Goal: Book appointment/travel/reservation

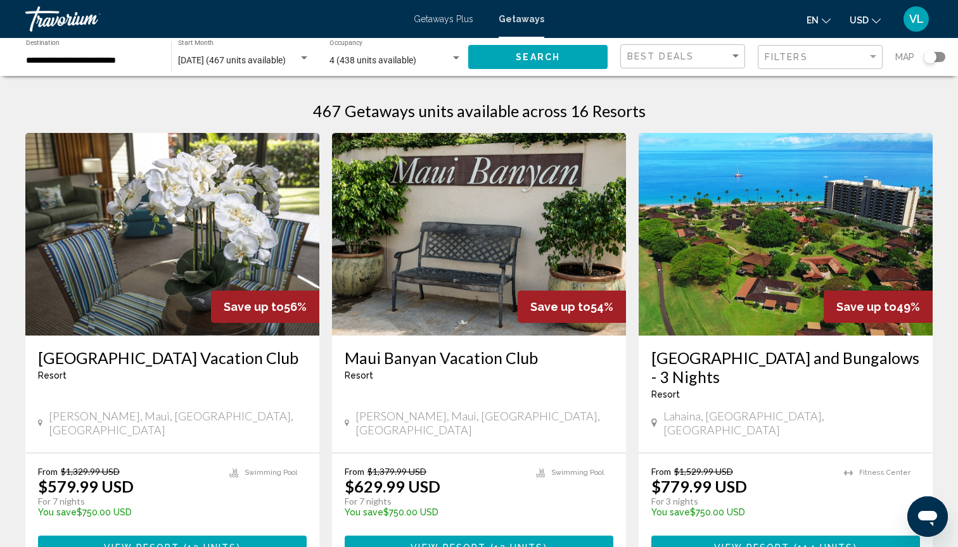
click at [931, 59] on div "Search widget" at bounding box center [929, 57] width 13 height 13
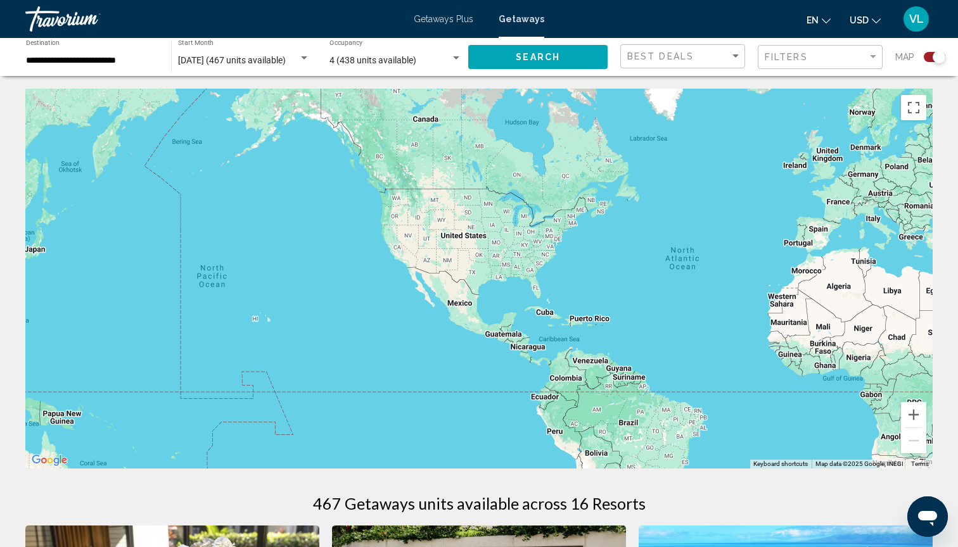
drag, startPoint x: 305, startPoint y: 301, endPoint x: 550, endPoint y: 301, distance: 245.1
click at [550, 301] on div "Main content" at bounding box center [478, 279] width 907 height 380
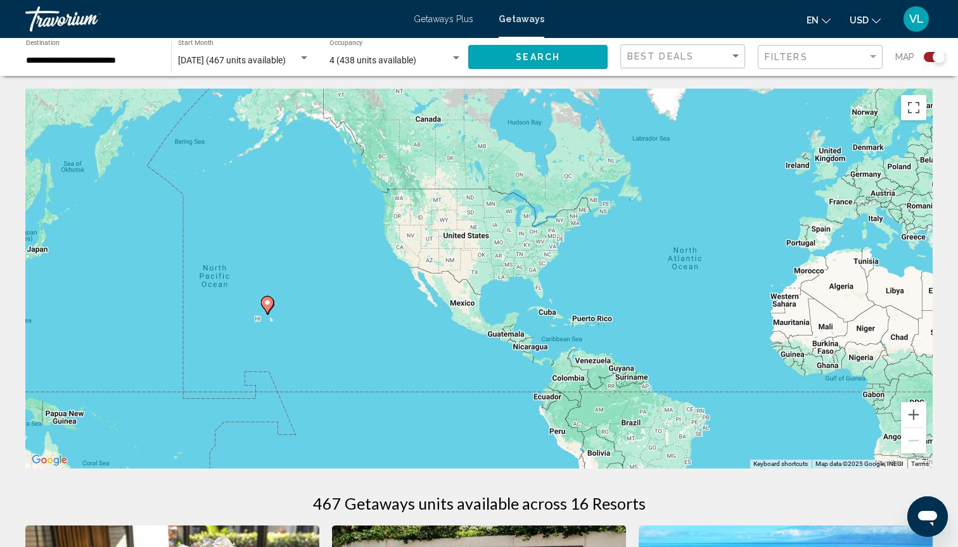
click at [270, 303] on image "Main content" at bounding box center [267, 303] width 8 height 8
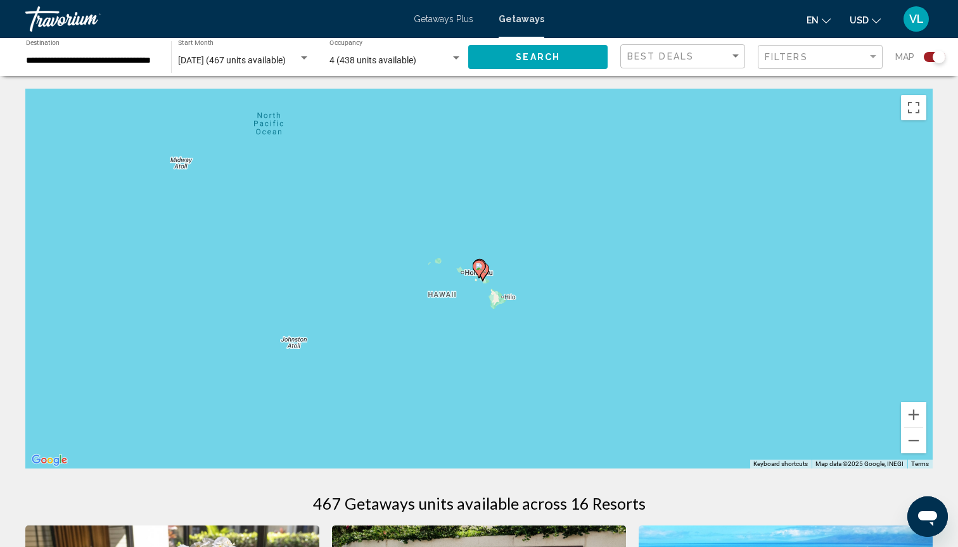
click at [487, 275] on gmp-advanced-marker "Main content" at bounding box center [482, 271] width 13 height 19
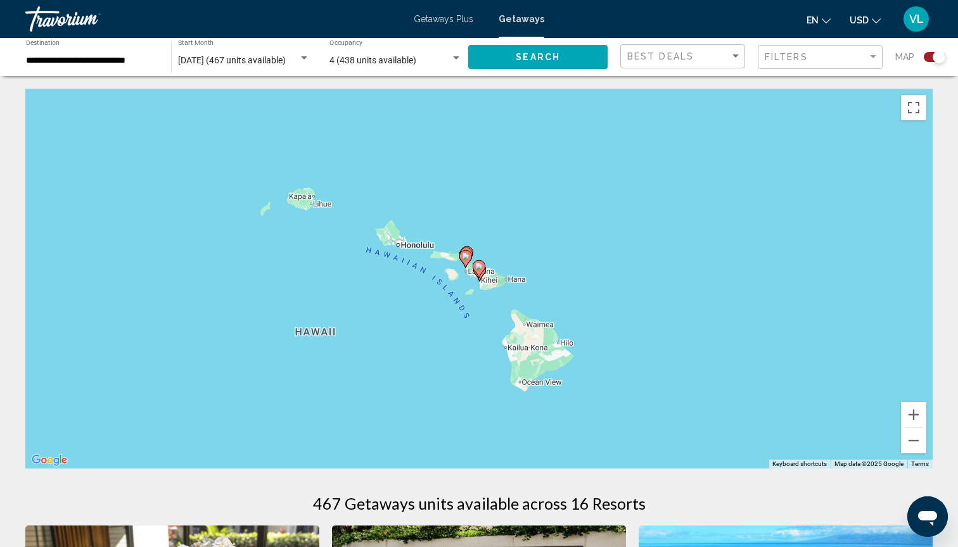
click at [483, 269] on icon "Main content" at bounding box center [478, 269] width 11 height 16
type input "**********"
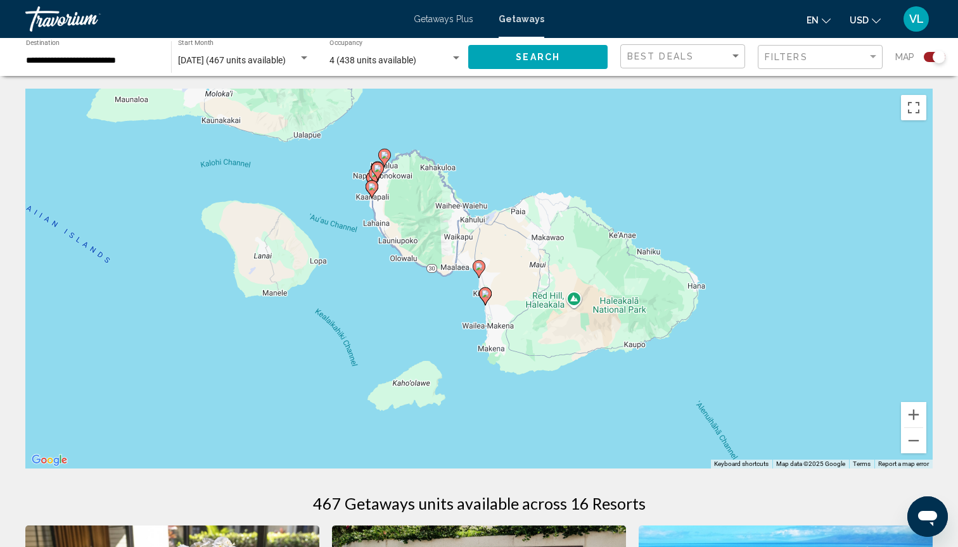
click at [377, 172] on icon "Main content" at bounding box center [377, 171] width 11 height 16
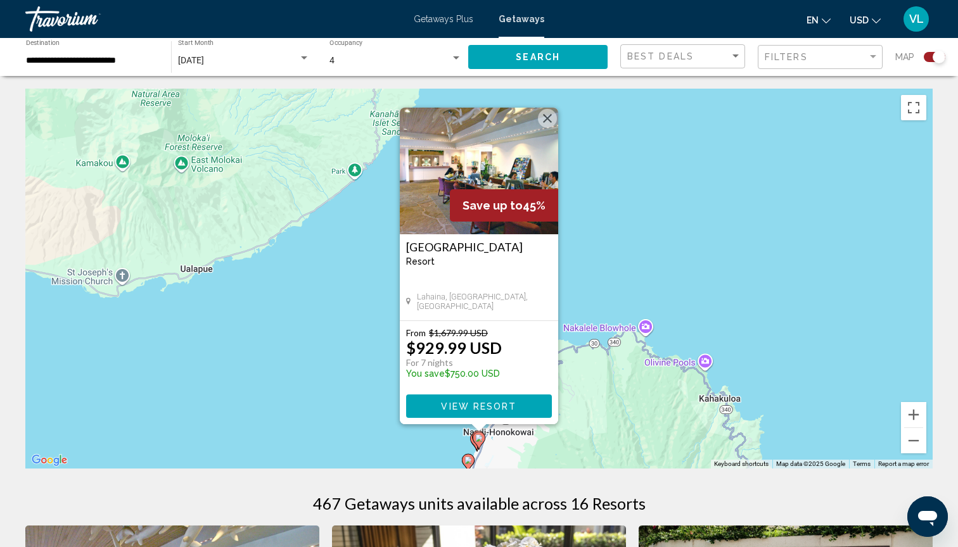
click at [473, 445] on gmp-advanced-marker "Main content" at bounding box center [478, 440] width 13 height 19
click at [473, 442] on gmp-advanced-marker "Main content" at bounding box center [478, 440] width 13 height 19
click at [472, 441] on gmp-advanced-marker "Main content" at bounding box center [478, 439] width 13 height 19
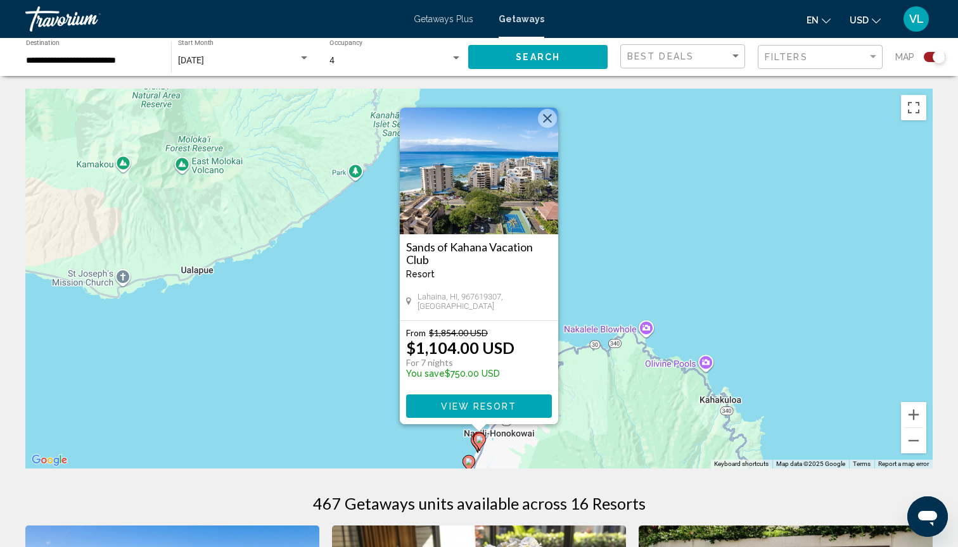
click at [467, 462] on image "Main content" at bounding box center [469, 462] width 8 height 8
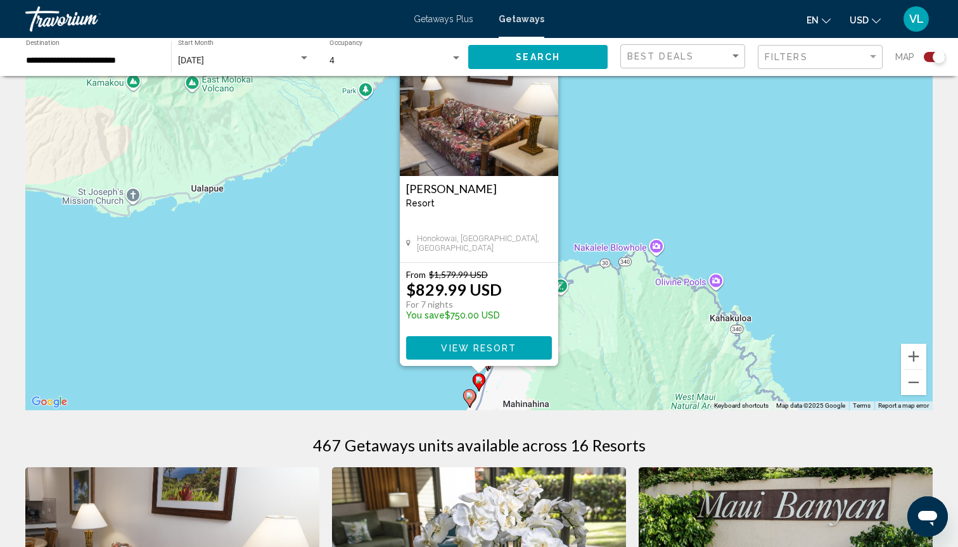
scroll to position [71, 0]
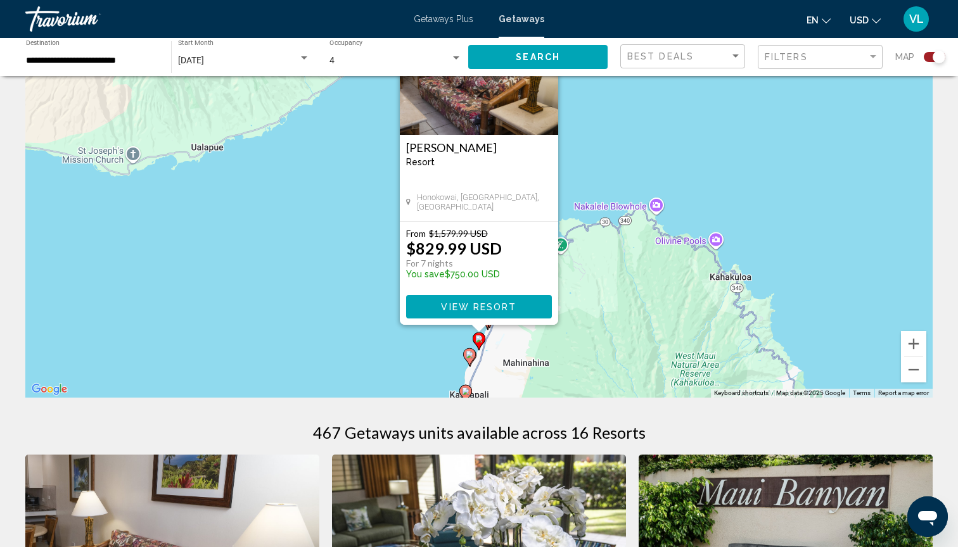
drag, startPoint x: 346, startPoint y: 339, endPoint x: 342, endPoint y: 267, distance: 72.3
click at [342, 267] on div "To activate drag with keyboard, press Alt + Enter. Once in keyboard drag state,…" at bounding box center [478, 208] width 907 height 380
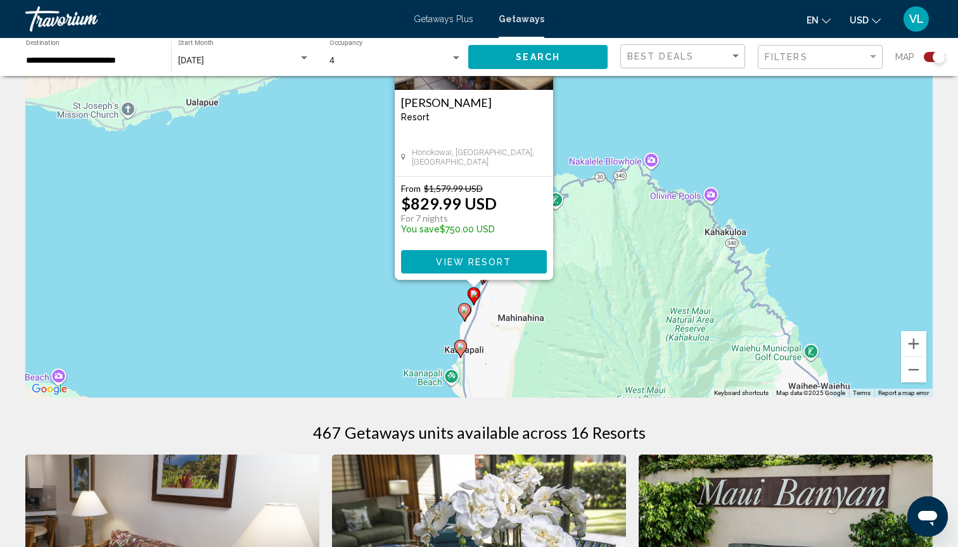
click at [461, 350] on icon "Main content" at bounding box center [460, 349] width 11 height 16
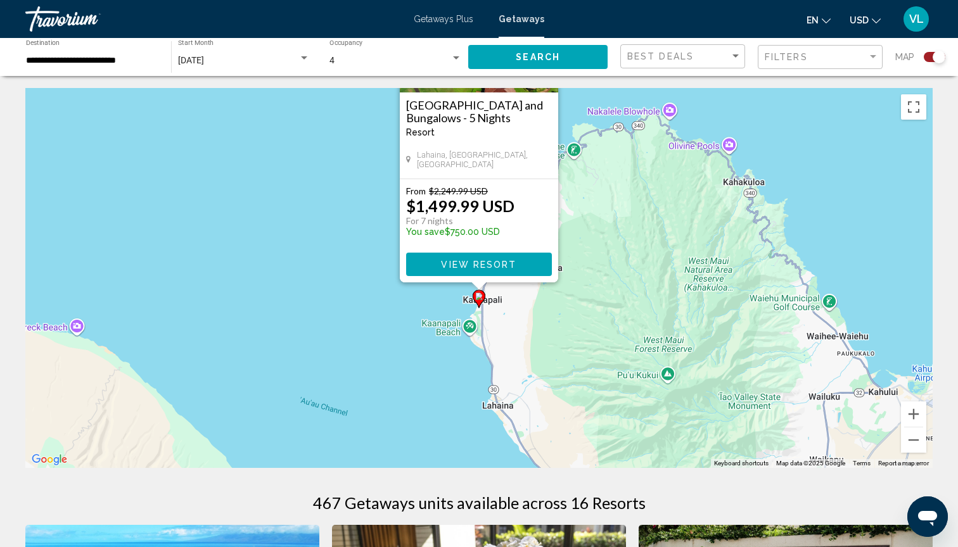
scroll to position [0, 0]
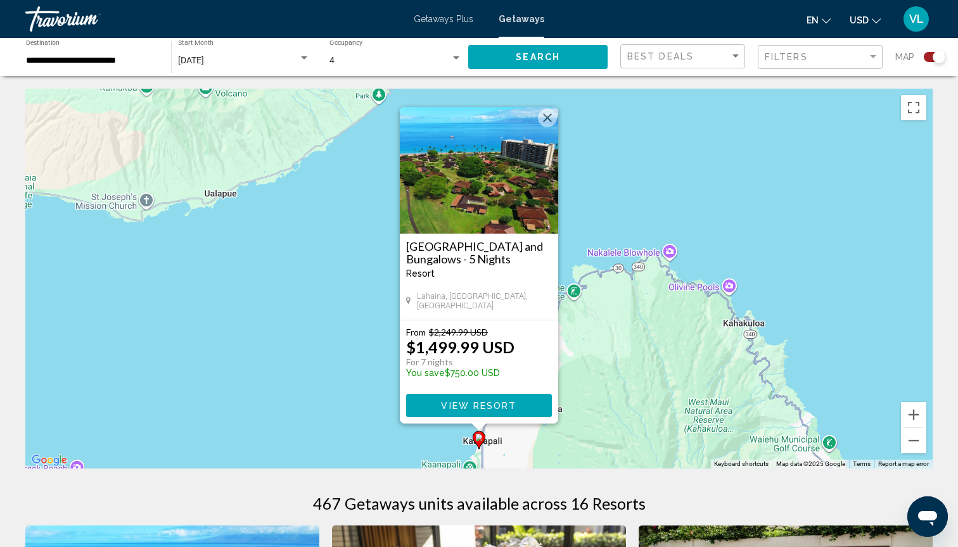
click at [493, 195] on img "Main content" at bounding box center [479, 170] width 158 height 127
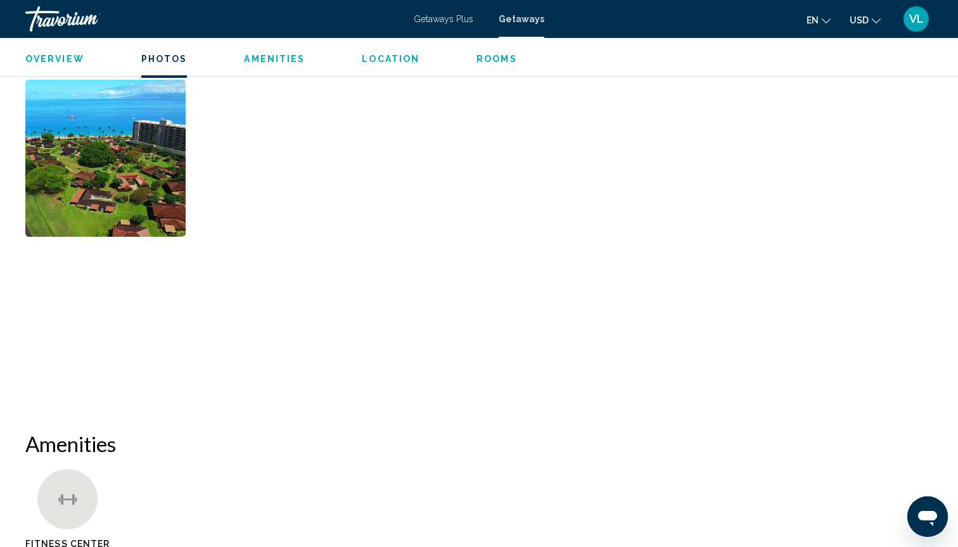
scroll to position [615, 0]
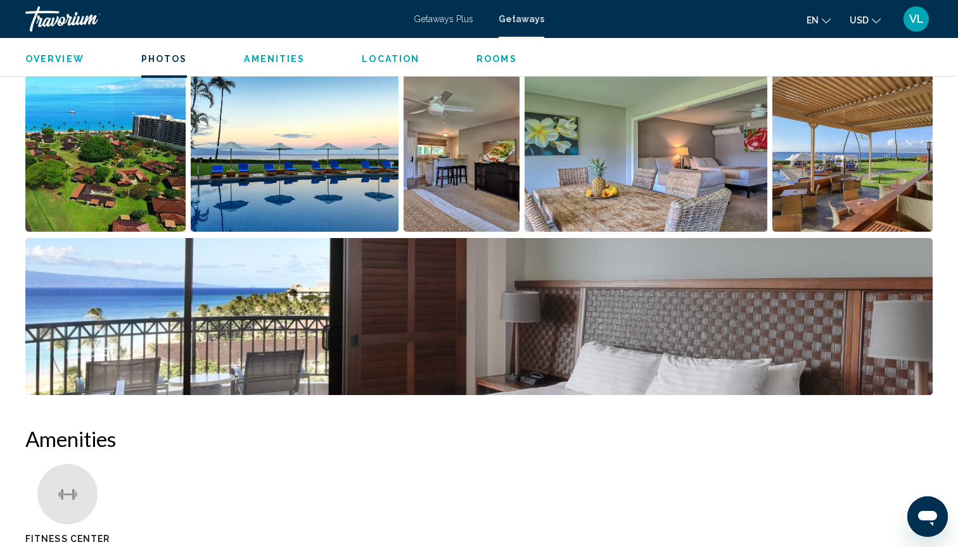
click at [446, 162] on img "Open full-screen image slider" at bounding box center [461, 153] width 116 height 157
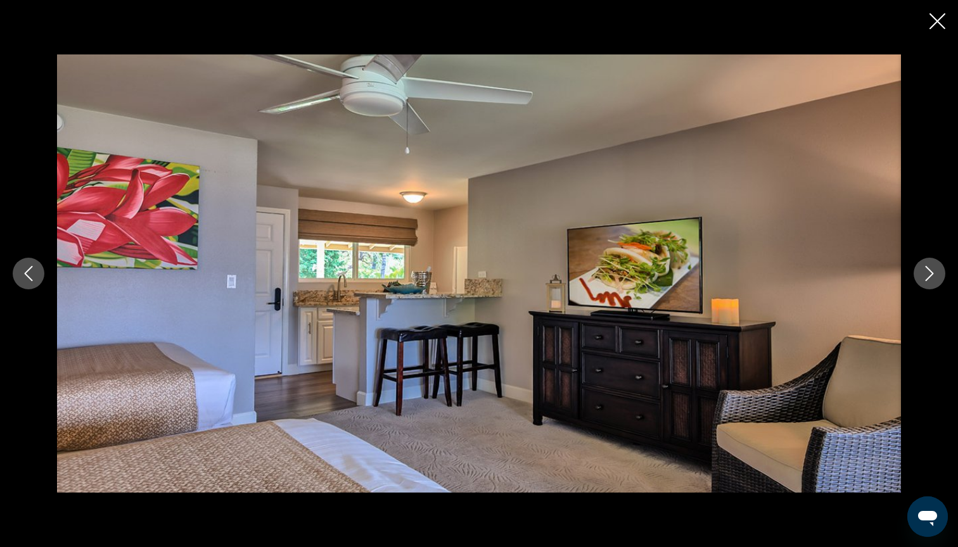
click at [927, 277] on icon "Next image" at bounding box center [928, 273] width 15 height 15
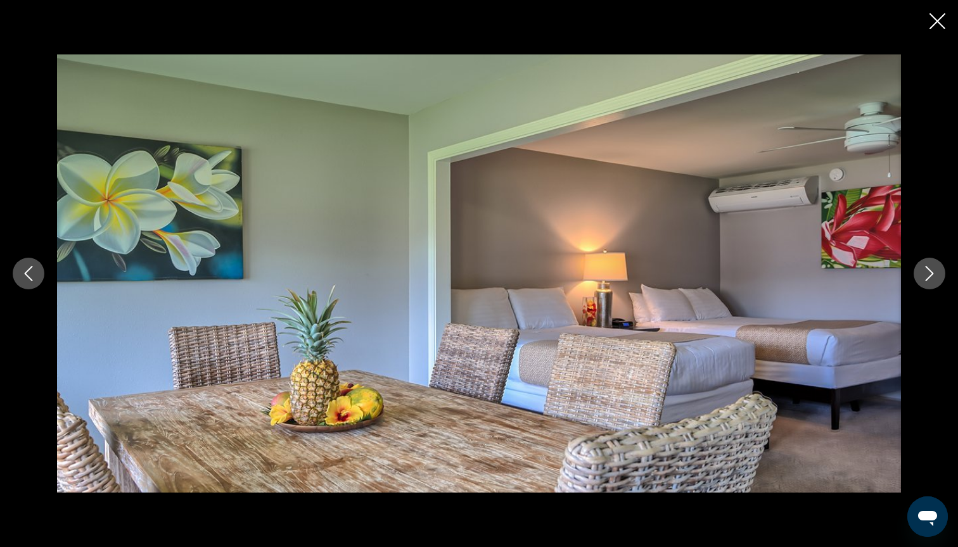
click at [927, 277] on icon "Next image" at bounding box center [928, 273] width 15 height 15
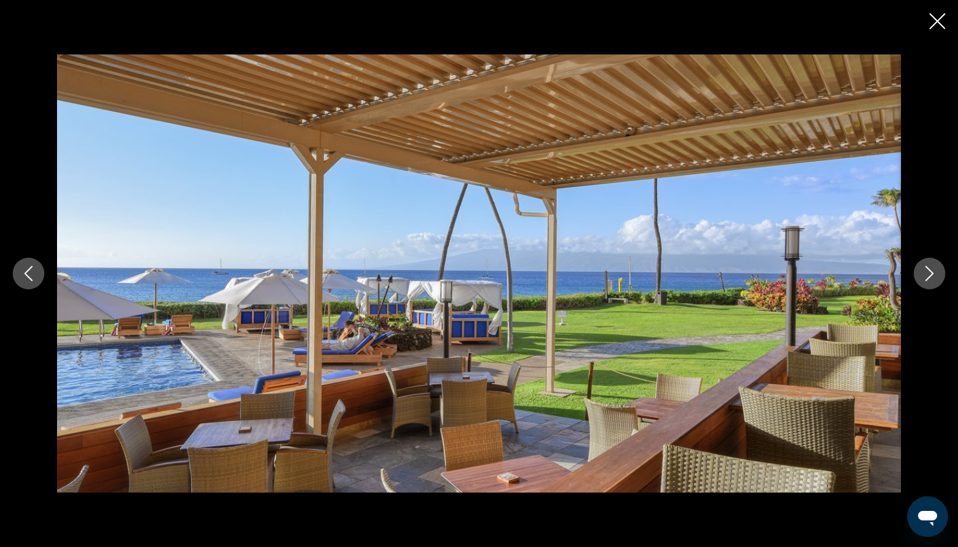
click at [29, 269] on icon "Previous image" at bounding box center [29, 273] width 8 height 15
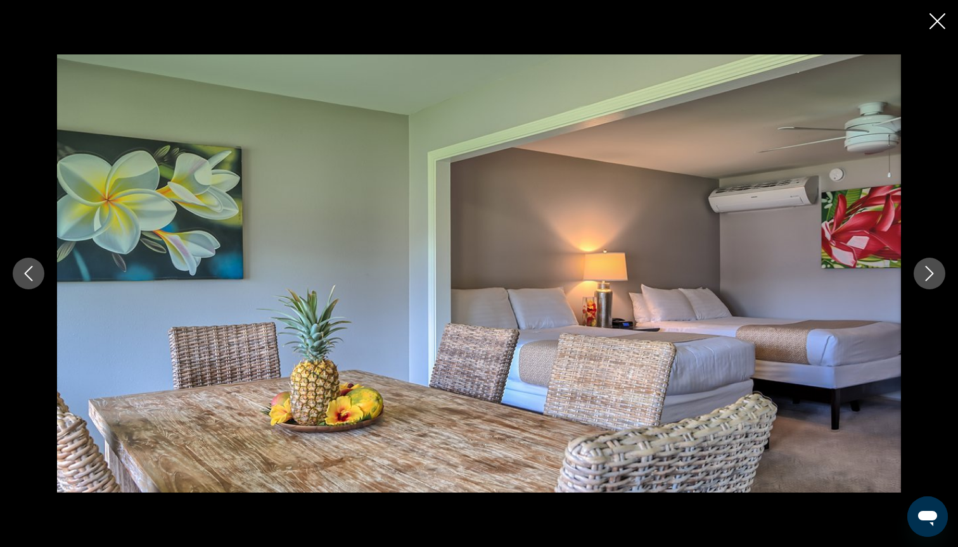
click at [939, 276] on button "Next image" at bounding box center [929, 274] width 32 height 32
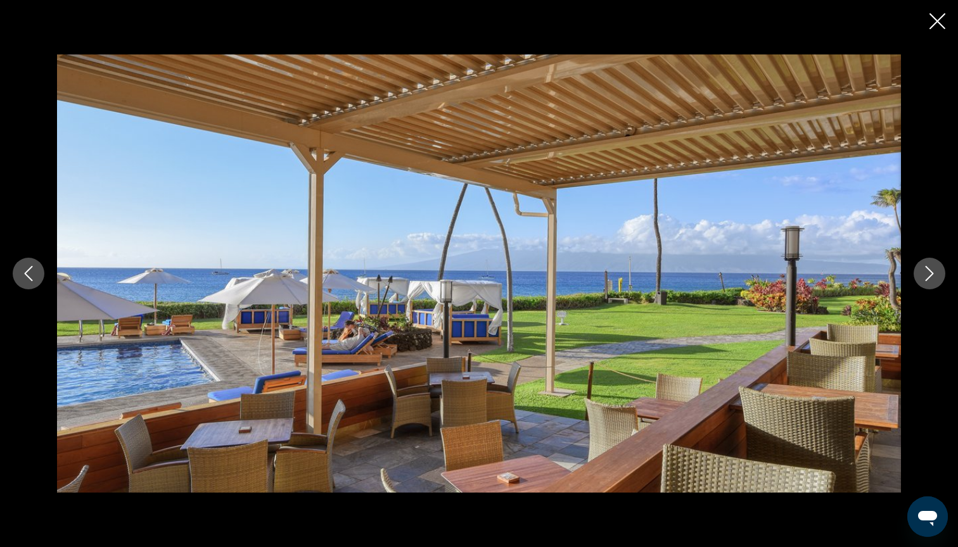
click at [939, 276] on button "Next image" at bounding box center [929, 274] width 32 height 32
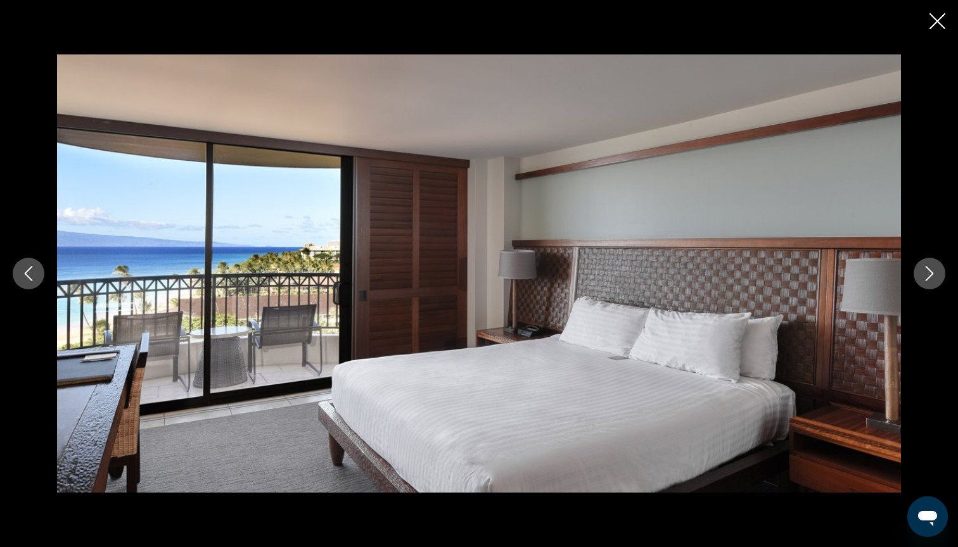
click at [939, 276] on button "Next image" at bounding box center [929, 274] width 32 height 32
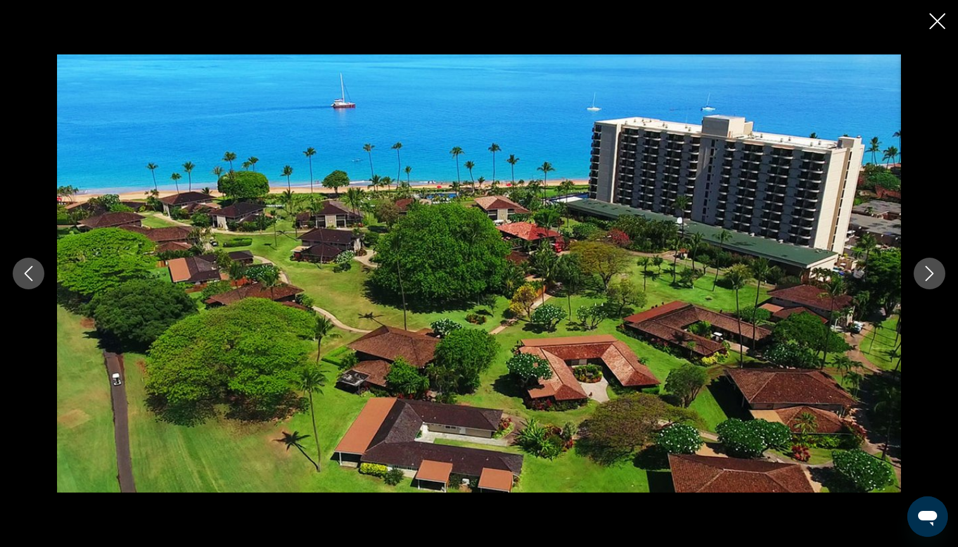
click at [939, 276] on button "Next image" at bounding box center [929, 274] width 32 height 32
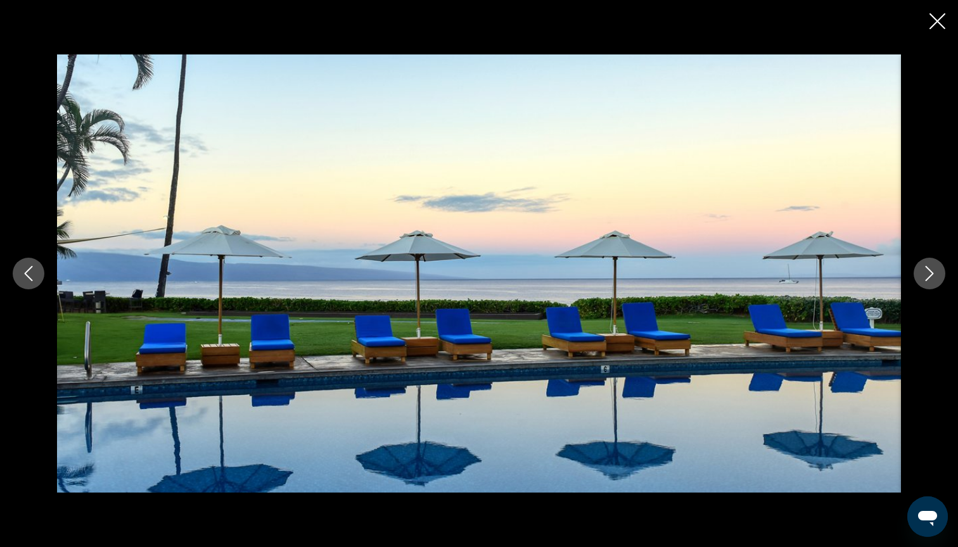
click at [18, 276] on button "Previous image" at bounding box center [29, 274] width 32 height 32
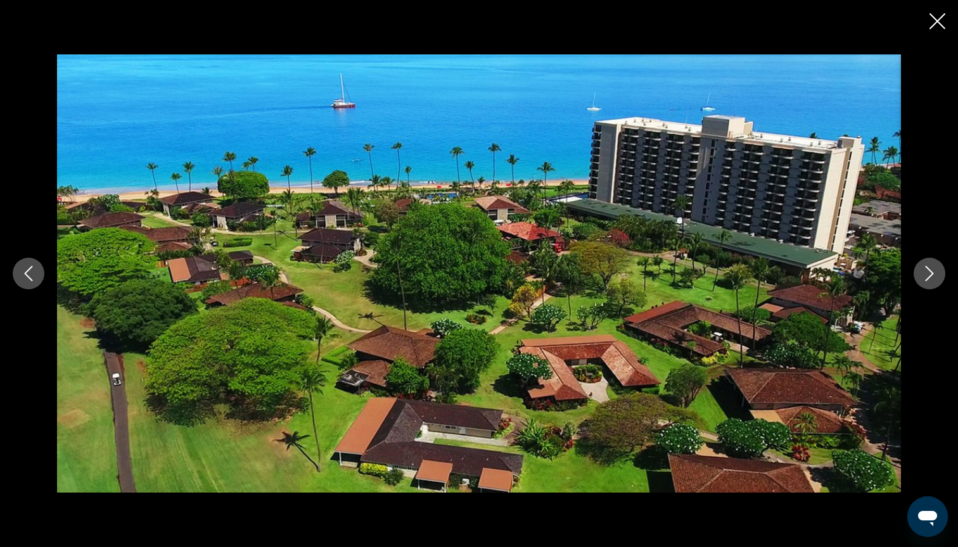
click at [923, 272] on icon "Next image" at bounding box center [928, 273] width 15 height 15
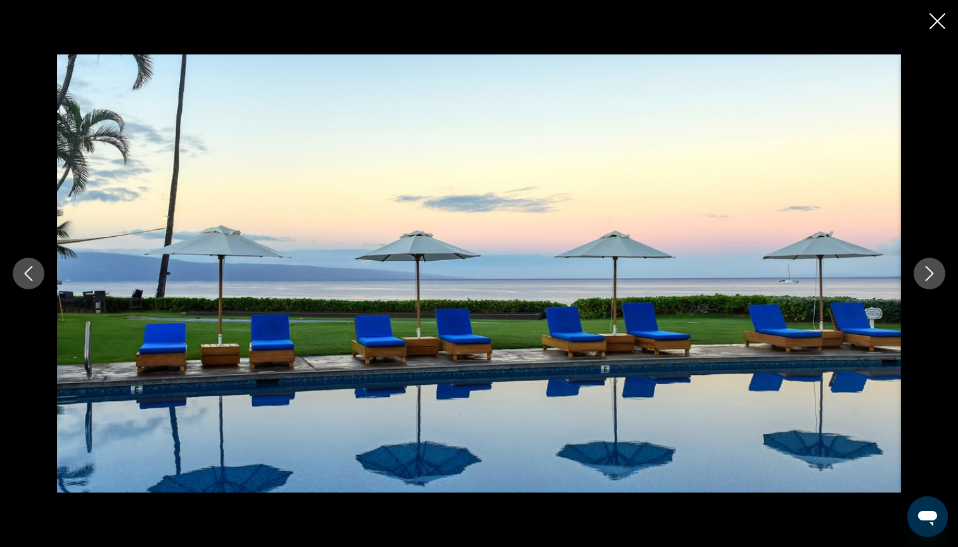
click at [923, 272] on icon "Next image" at bounding box center [928, 273] width 15 height 15
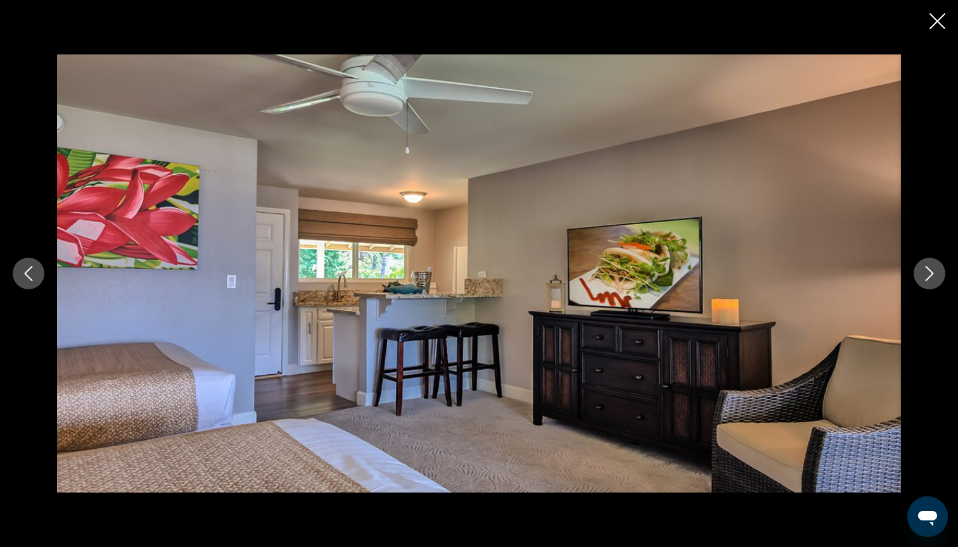
click at [923, 272] on icon "Next image" at bounding box center [928, 273] width 15 height 15
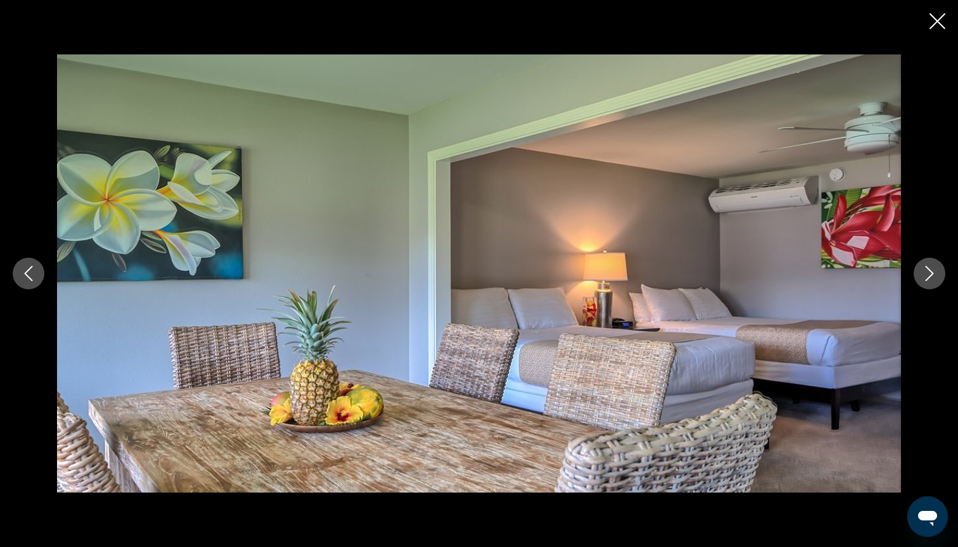
click at [923, 272] on icon "Next image" at bounding box center [928, 273] width 15 height 15
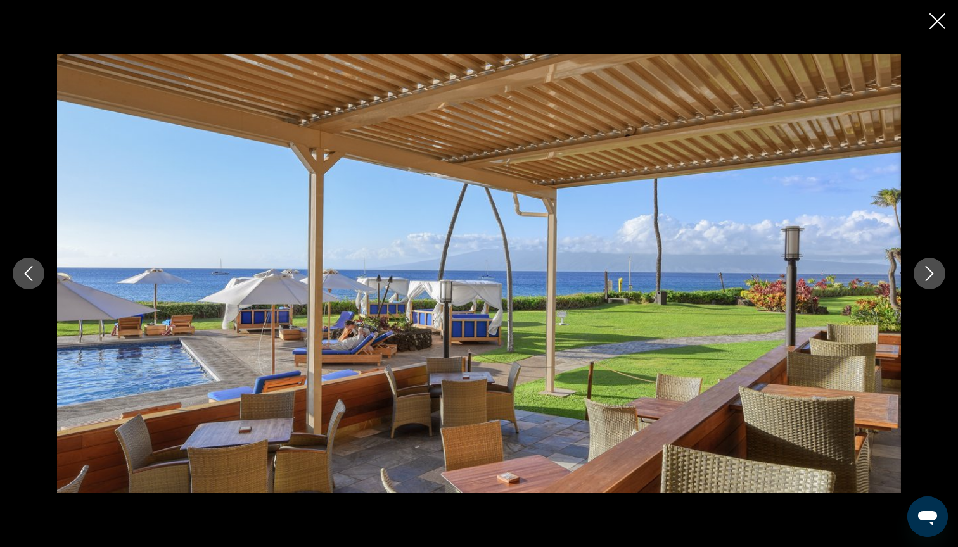
click at [945, 22] on div "Main content" at bounding box center [479, 273] width 958 height 547
click at [944, 25] on icon "Close slideshow" at bounding box center [937, 21] width 16 height 16
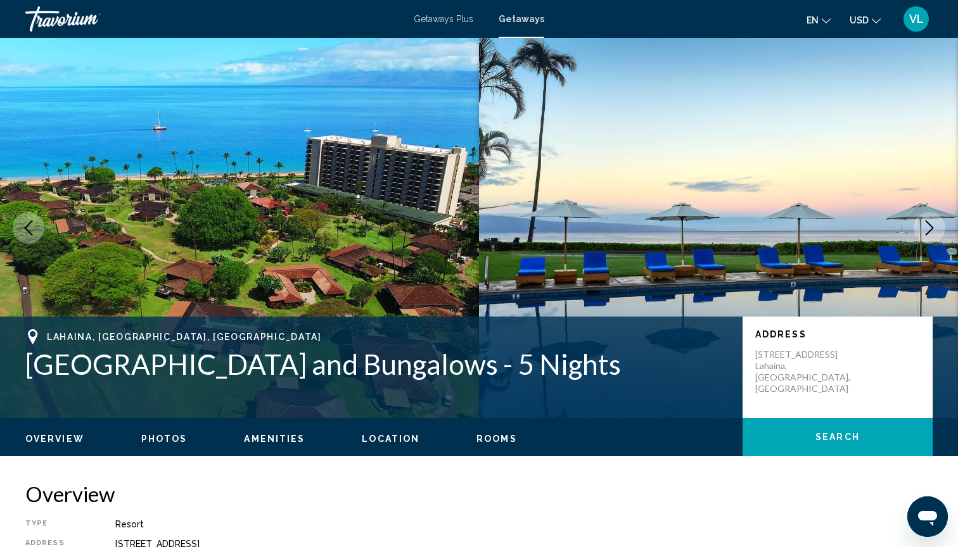
scroll to position [0, 0]
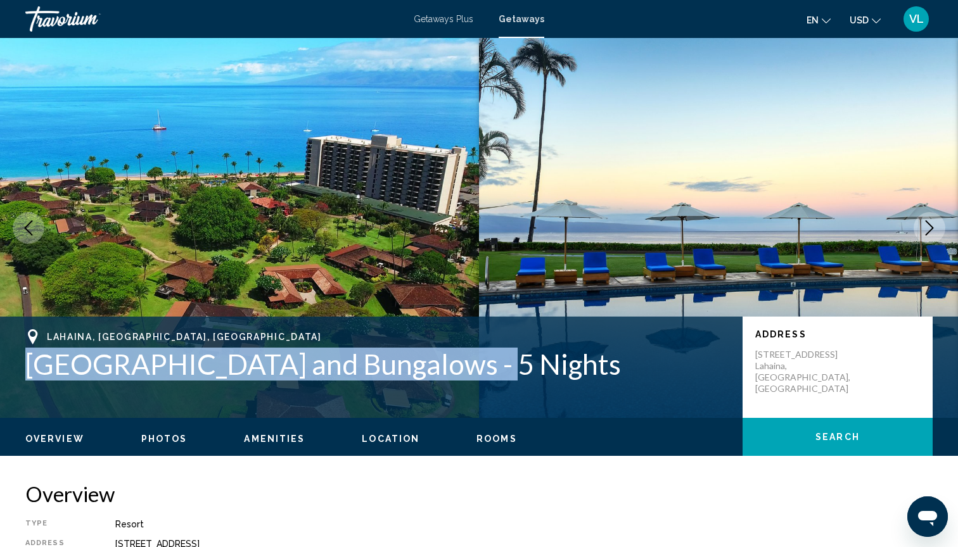
drag, startPoint x: 30, startPoint y: 363, endPoint x: 471, endPoint y: 358, distance: 440.8
click at [471, 358] on h1 "[GEOGRAPHIC_DATA] and Bungalows - 5 Nights" at bounding box center [377, 364] width 704 height 33
copy h1 "[GEOGRAPHIC_DATA] and Bungalows"
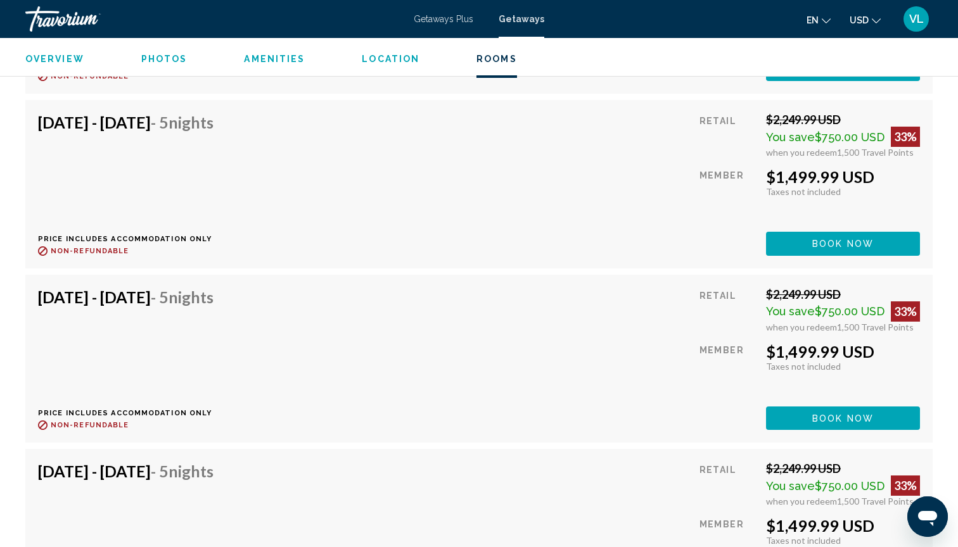
scroll to position [3363, 0]
